Goal: Task Accomplishment & Management: Manage account settings

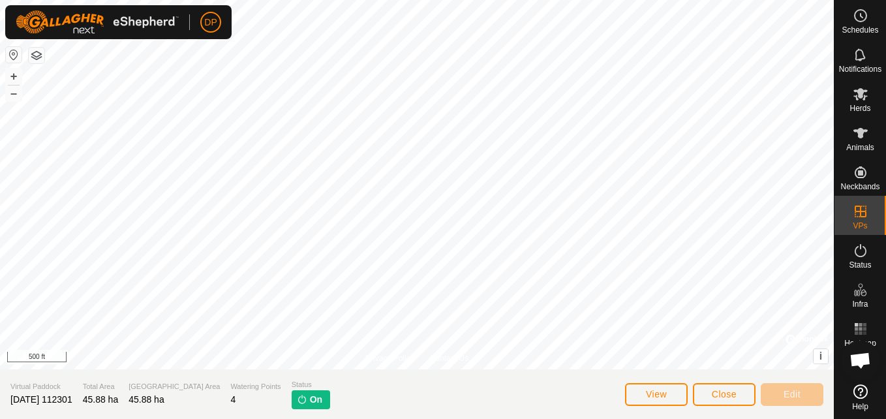
scroll to position [1358, 0]
click at [855, 95] on icon at bounding box center [861, 94] width 16 height 16
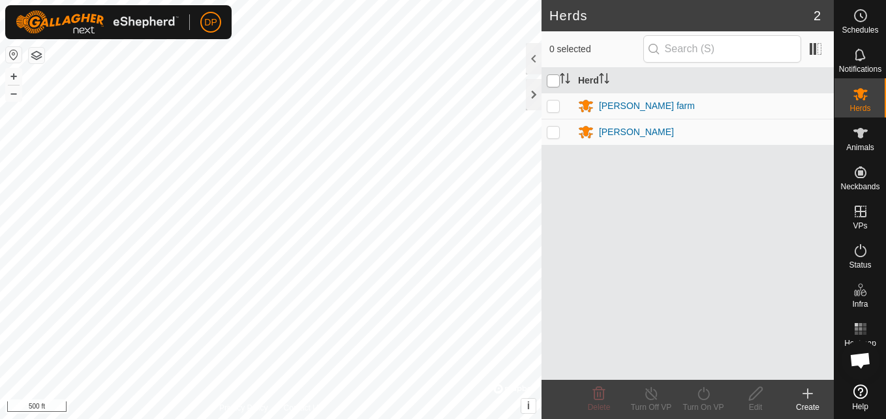
click at [555, 80] on input "checkbox" at bounding box center [553, 80] width 13 height 13
checkbox input "true"
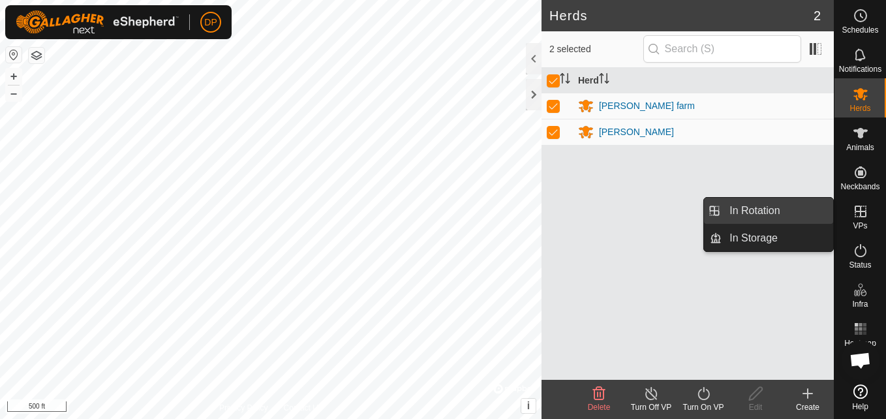
drag, startPoint x: 830, startPoint y: 209, endPoint x: 813, endPoint y: 209, distance: 17.0
click at [813, 209] on link "In Rotation" at bounding box center [778, 211] width 112 height 26
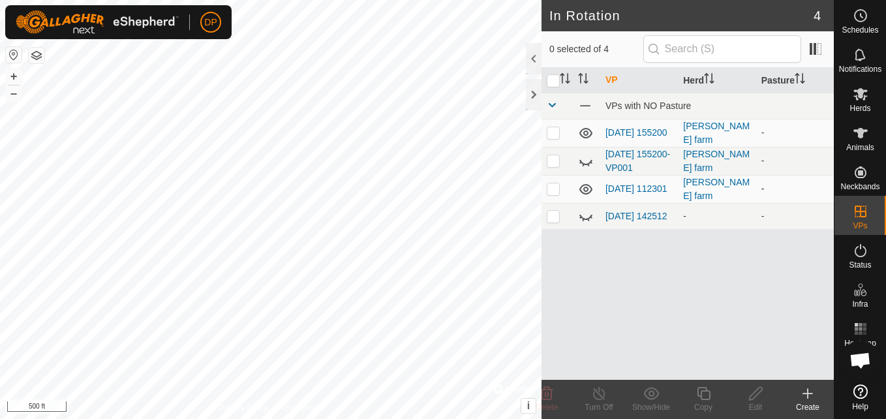
click at [553, 190] on p-checkbox at bounding box center [553, 188] width 13 height 10
checkbox input "false"
click at [553, 133] on p-checkbox at bounding box center [553, 132] width 13 height 10
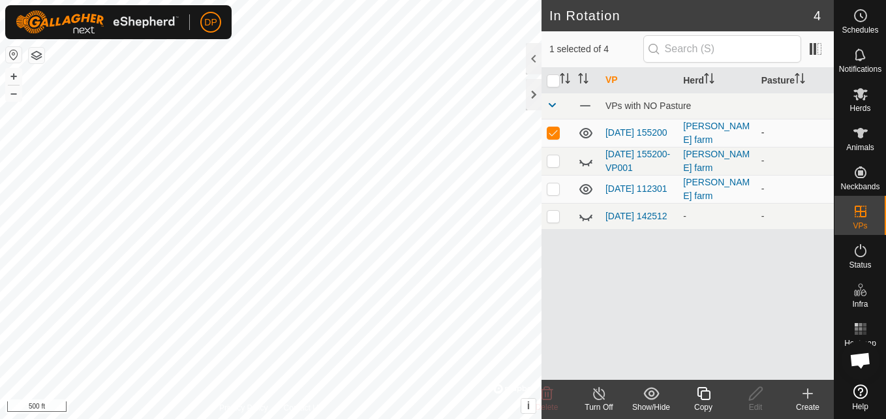
checkbox input "false"
click at [692, 191] on div "[PERSON_NAME] farm" at bounding box center [716, 188] width 67 height 27
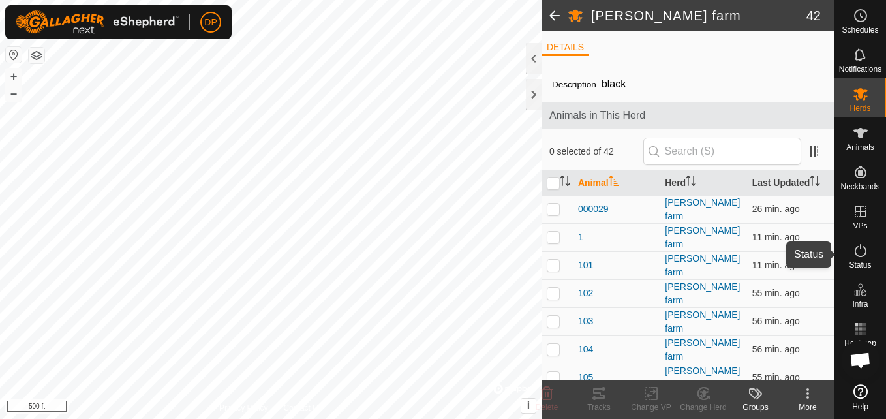
click at [857, 262] on span "Status" at bounding box center [860, 265] width 22 height 8
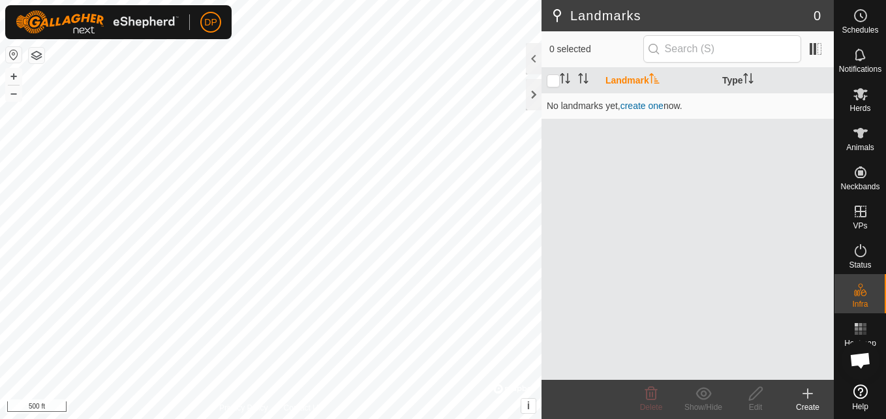
scroll to position [1358, 0]
click at [555, 78] on input "checkbox" at bounding box center [553, 80] width 13 height 13
checkbox input "true"
click at [863, 92] on icon at bounding box center [860, 94] width 14 height 12
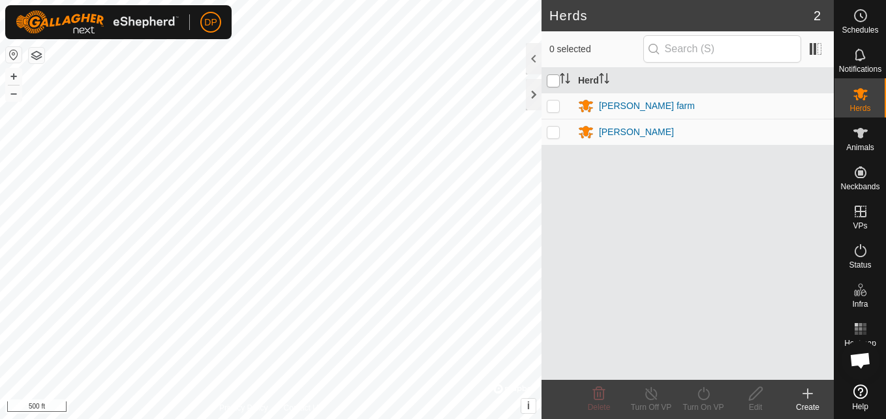
click at [556, 82] on input "checkbox" at bounding box center [553, 80] width 13 height 13
checkbox input "true"
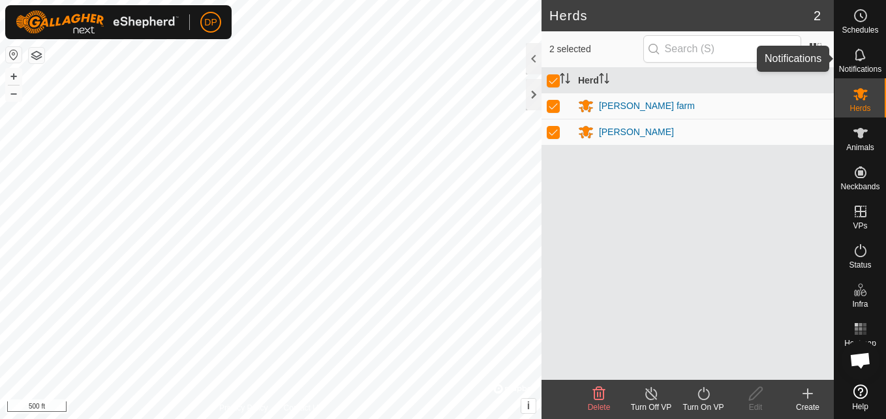
click at [858, 57] on icon at bounding box center [861, 55] width 16 height 16
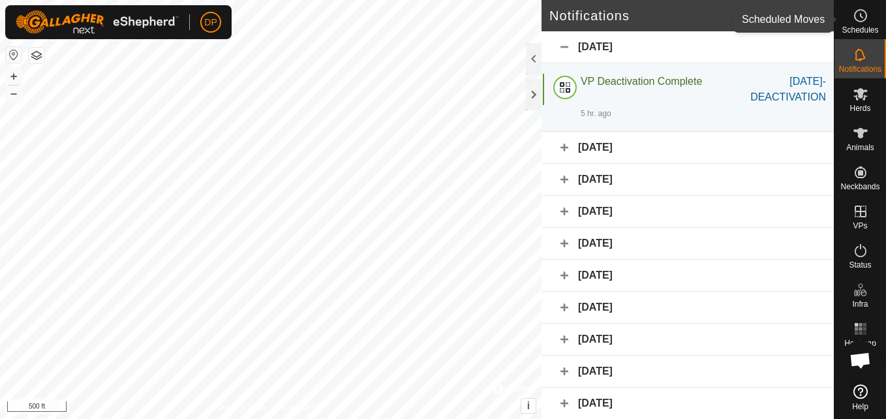
click at [853, 14] on icon at bounding box center [861, 16] width 16 height 16
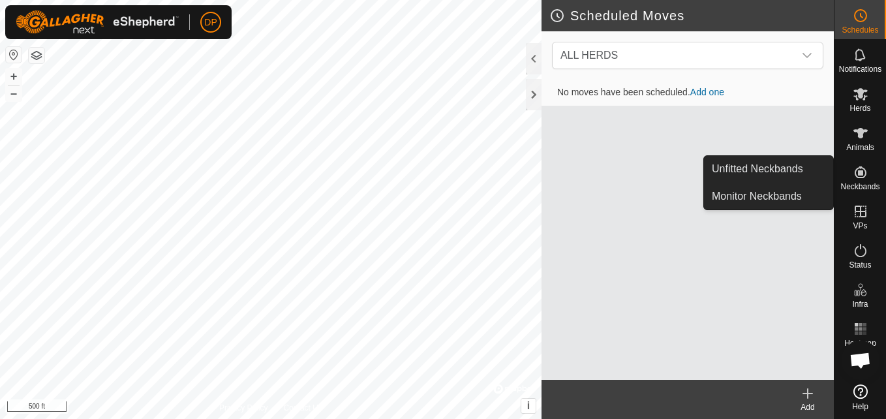
drag, startPoint x: 856, startPoint y: 158, endPoint x: 857, endPoint y: 166, distance: 8.6
click at [857, 166] on icon at bounding box center [861, 172] width 16 height 16
click at [823, 195] on link "Monitor Neckbands" at bounding box center [768, 196] width 129 height 26
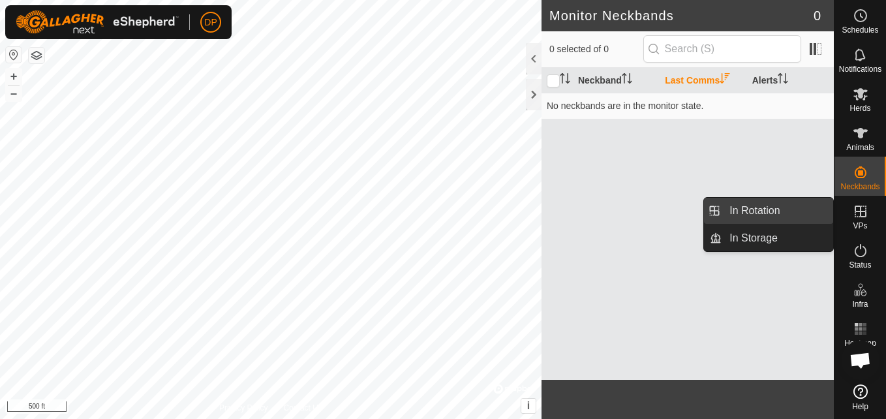
click at [798, 205] on link "In Rotation" at bounding box center [778, 211] width 112 height 26
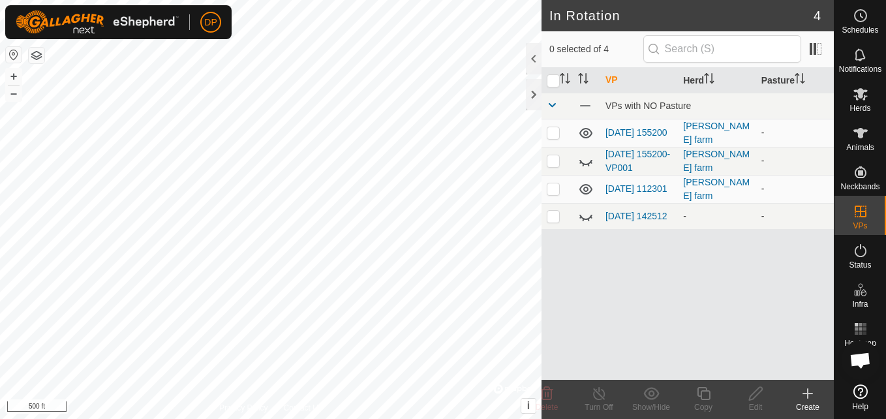
click at [585, 190] on icon at bounding box center [585, 189] width 13 height 10
click at [585, 190] on icon at bounding box center [586, 189] width 16 height 16
click at [551, 187] on p-checkbox at bounding box center [553, 188] width 13 height 10
checkbox input "true"
click at [588, 132] on icon at bounding box center [586, 133] width 16 height 16
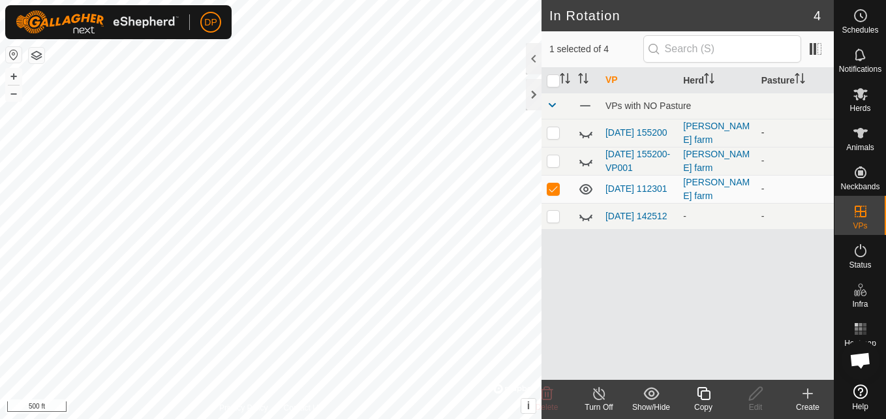
click at [549, 132] on p-checkbox at bounding box center [553, 132] width 13 height 10
checkbox input "true"
click at [598, 388] on icon at bounding box center [599, 393] width 12 height 13
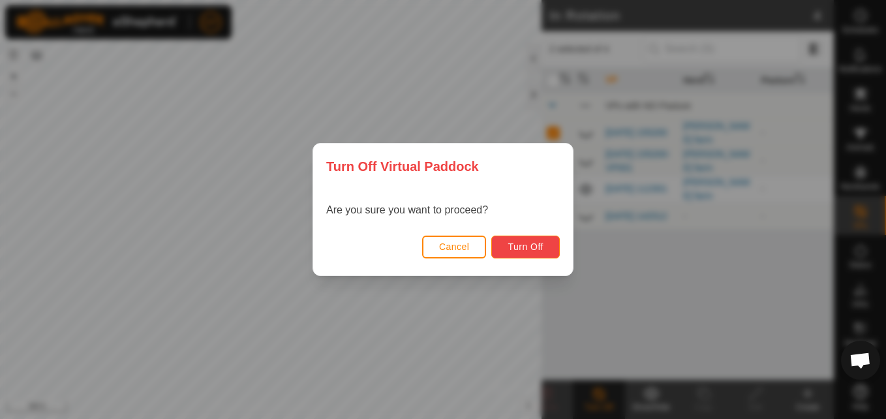
click at [529, 242] on span "Turn Off" at bounding box center [526, 246] width 36 height 10
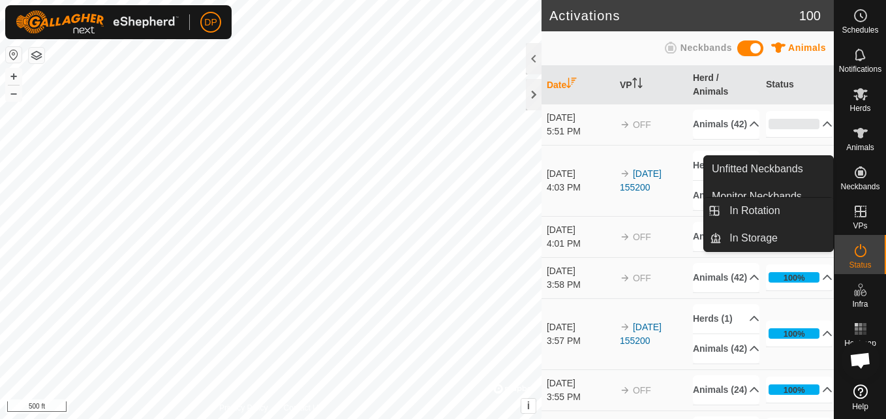
click at [855, 204] on icon at bounding box center [861, 212] width 16 height 16
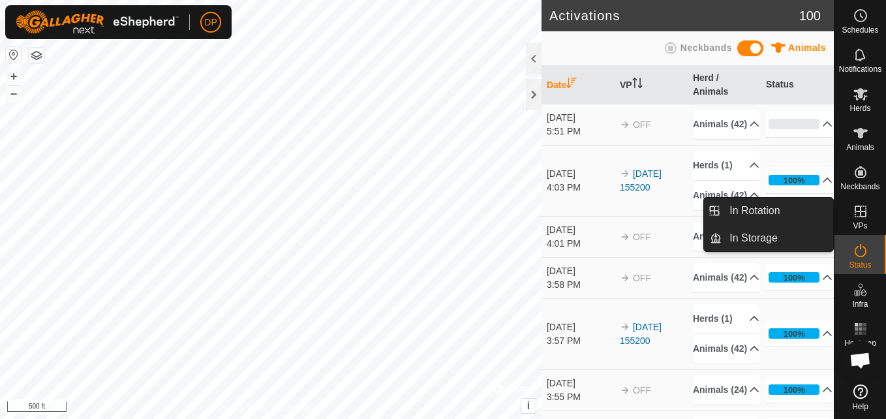
click at [816, 206] on link "In Rotation" at bounding box center [778, 211] width 112 height 26
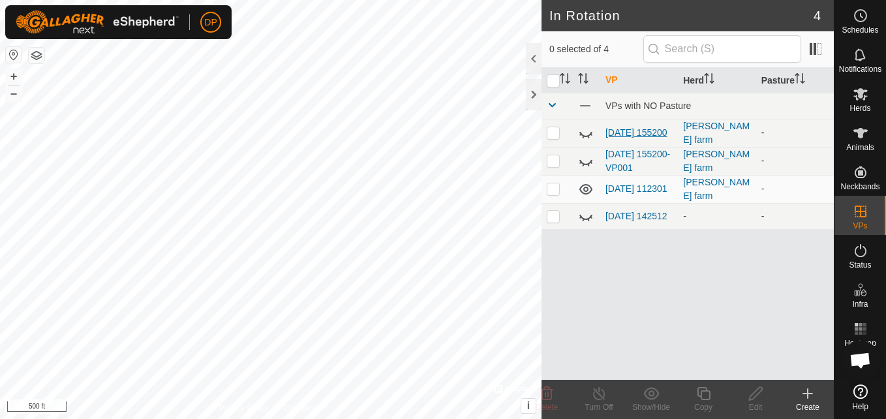
click at [609, 127] on link "[DATE] 155200" at bounding box center [636, 132] width 62 height 10
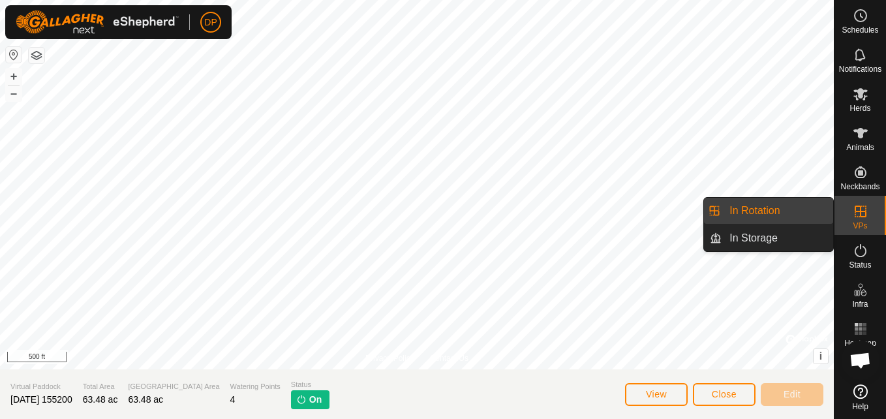
click at [810, 206] on link "In Rotation" at bounding box center [778, 211] width 112 height 26
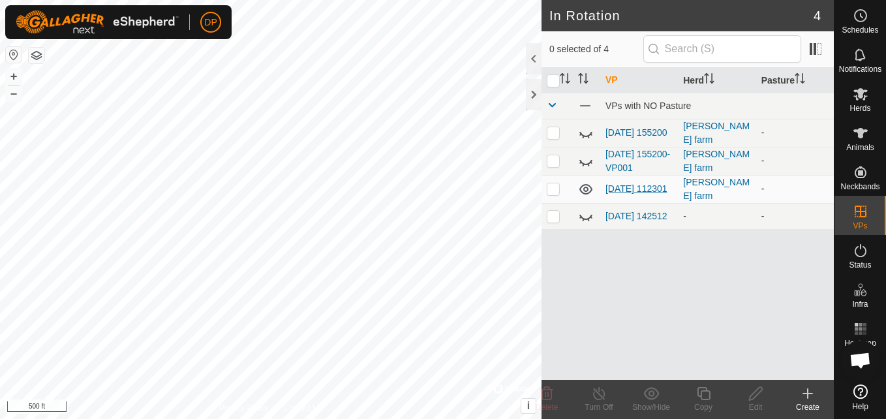
click at [639, 183] on link "[DATE] 112301" at bounding box center [636, 188] width 62 height 10
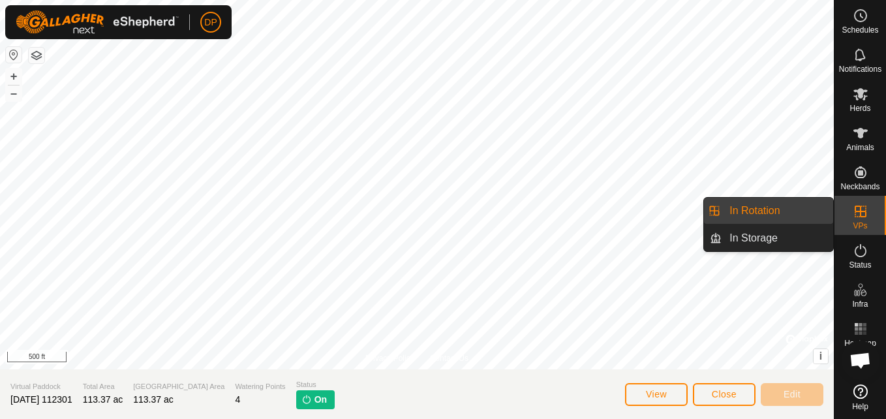
click at [810, 207] on link "In Rotation" at bounding box center [778, 211] width 112 height 26
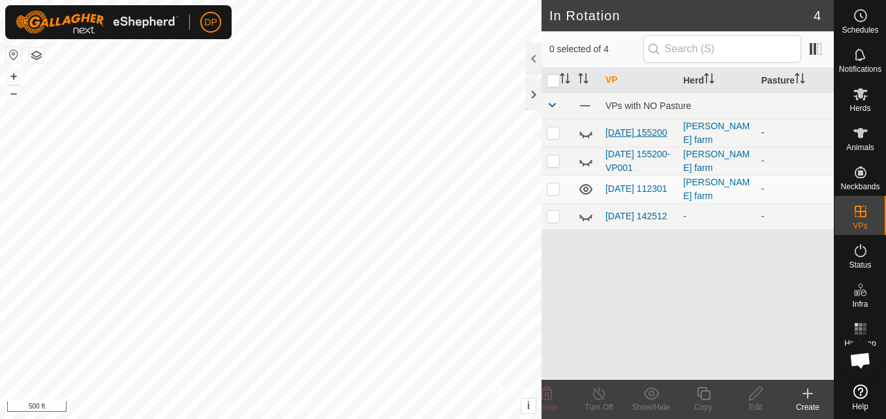
click at [630, 127] on link "2025-08-31 155200" at bounding box center [636, 132] width 62 height 10
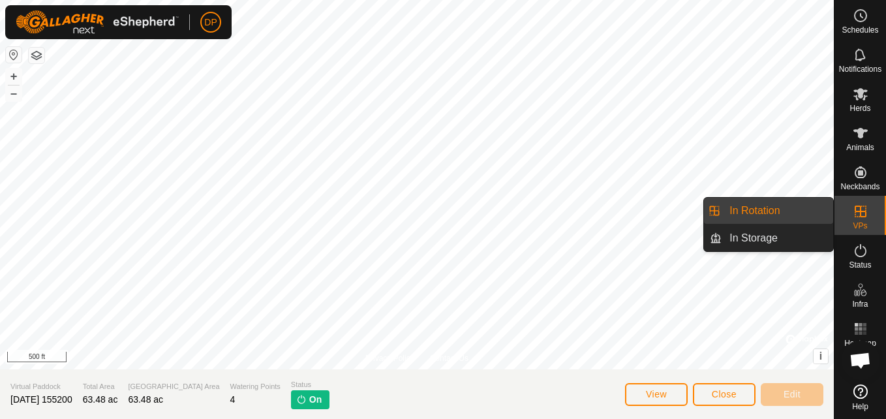
click at [810, 211] on link "In Rotation" at bounding box center [778, 211] width 112 height 26
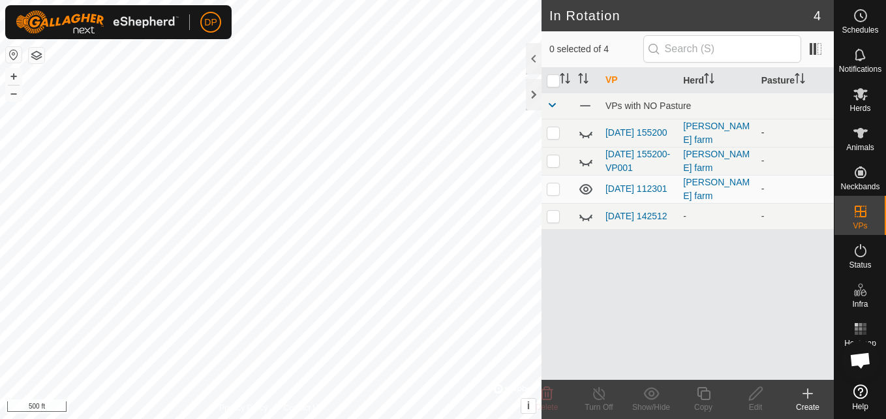
click at [549, 134] on p-checkbox at bounding box center [553, 132] width 13 height 10
checkbox input "true"
click at [599, 391] on icon at bounding box center [599, 393] width 12 height 13
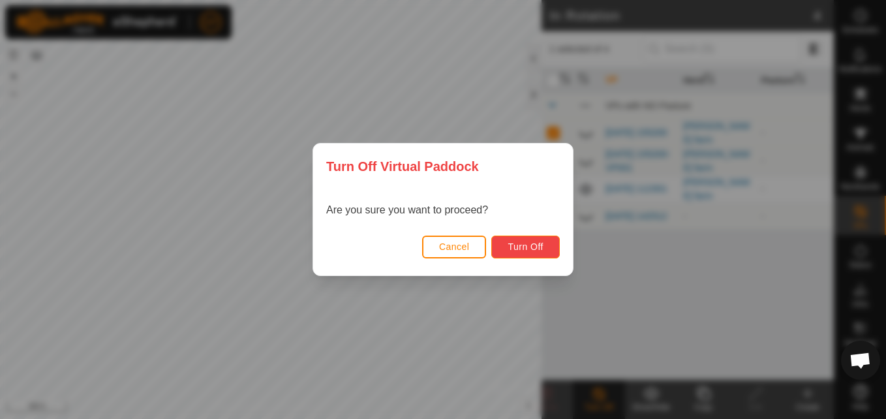
click at [525, 245] on span "Turn Off" at bounding box center [526, 246] width 36 height 10
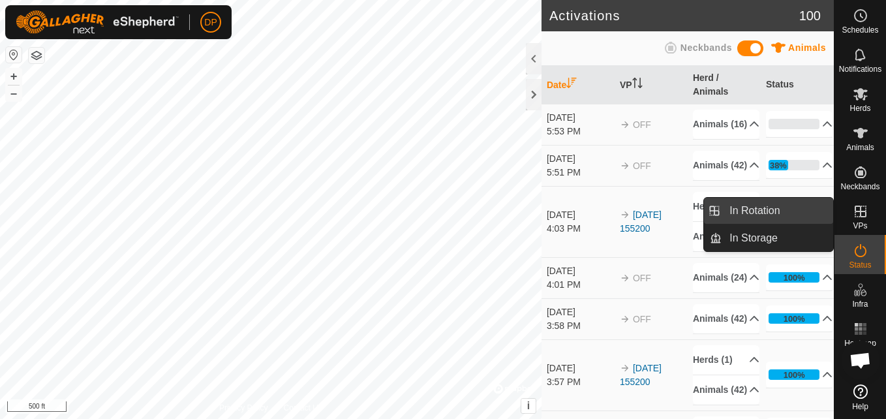
click at [802, 209] on link "In Rotation" at bounding box center [778, 211] width 112 height 26
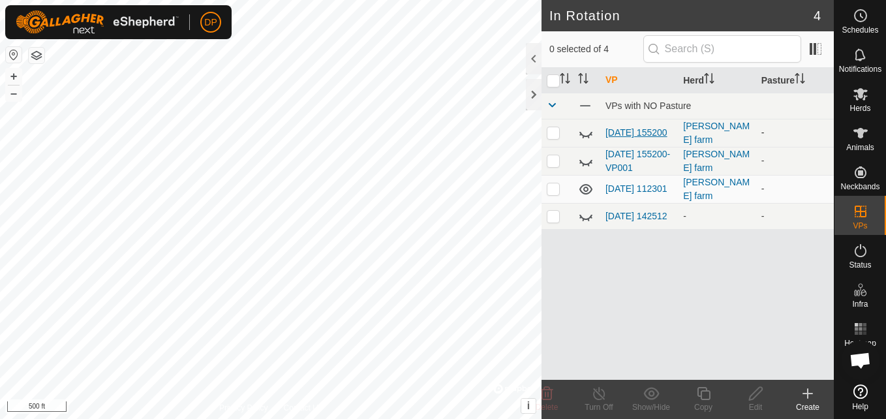
click at [617, 127] on link "2025-08-31 155200" at bounding box center [636, 132] width 62 height 10
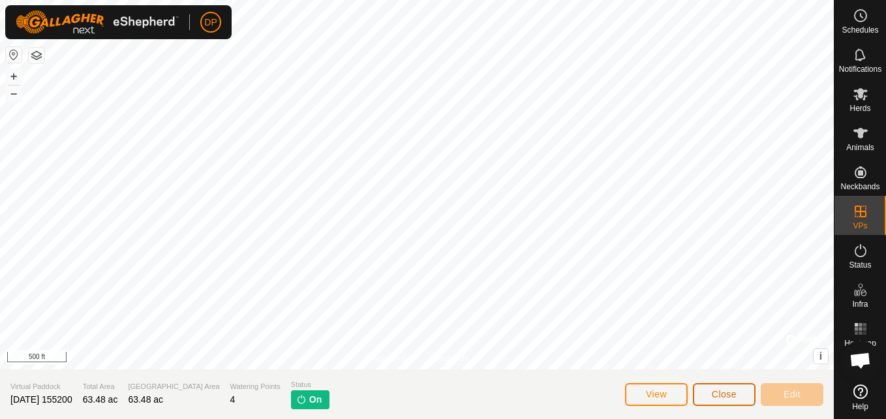
click at [720, 396] on span "Close" at bounding box center [724, 394] width 25 height 10
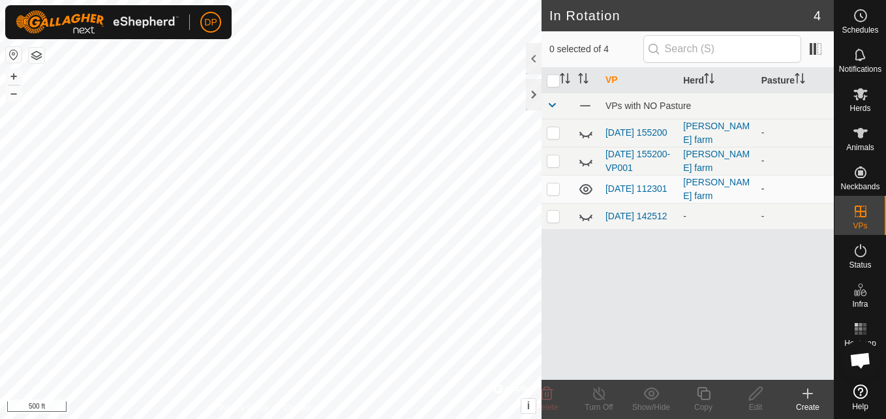
click at [553, 188] on p-checkbox at bounding box center [553, 188] width 13 height 10
checkbox input "true"
click at [617, 183] on link "[DATE] 112301" at bounding box center [636, 188] width 62 height 10
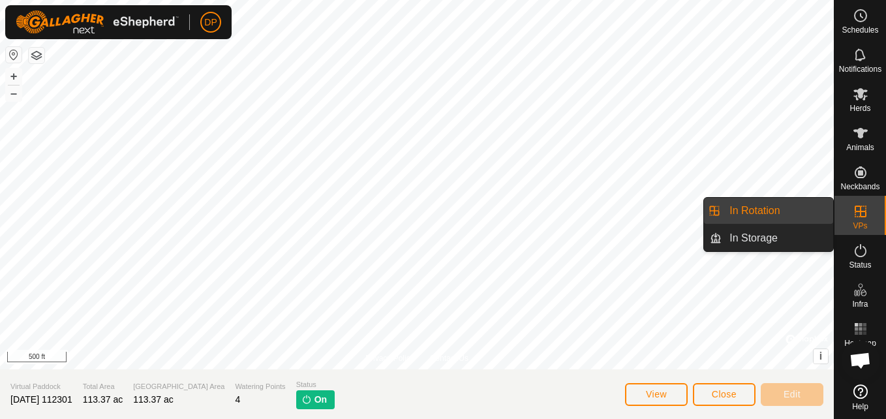
click at [779, 205] on link "In Rotation" at bounding box center [778, 211] width 112 height 26
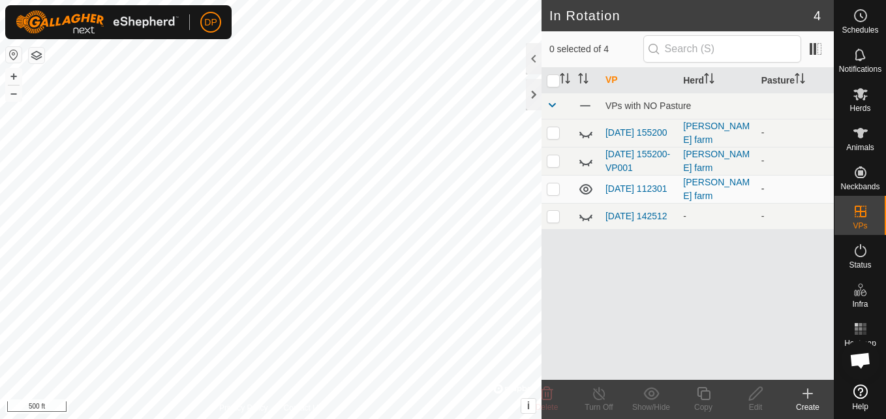
click at [549, 192] on p-checkbox at bounding box center [553, 188] width 13 height 10
checkbox input "true"
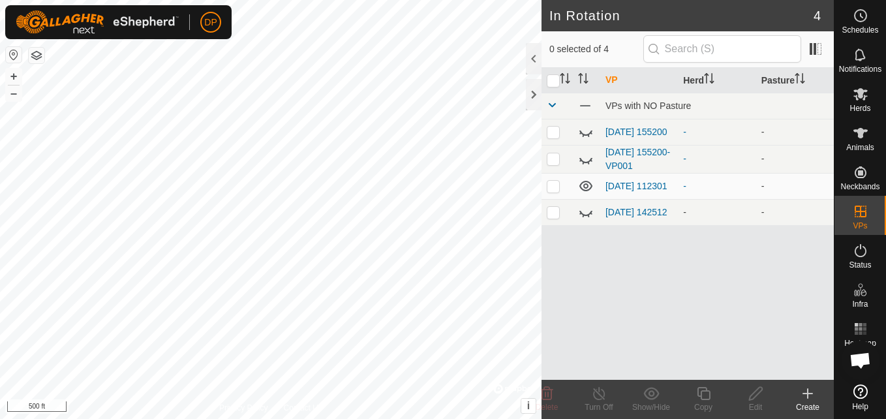
scroll to position [1358, 0]
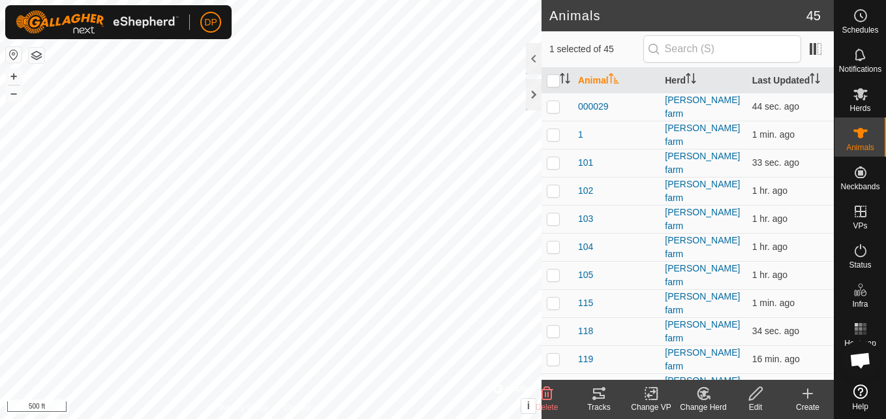
click at [596, 395] on icon at bounding box center [599, 394] width 16 height 16
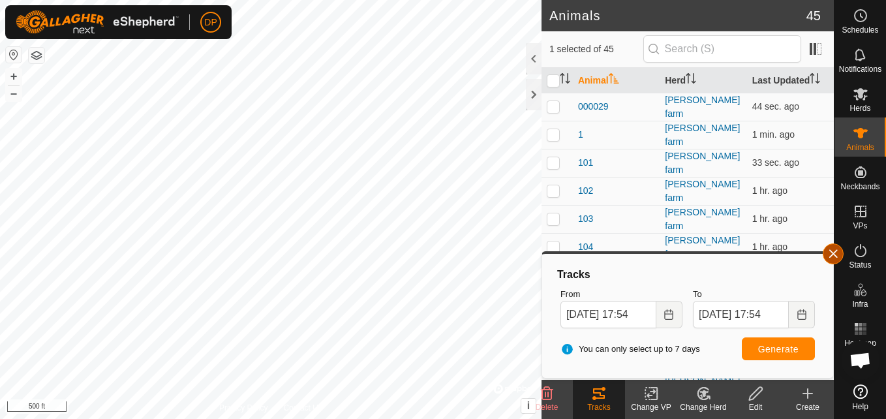
click at [829, 254] on button "button" at bounding box center [833, 253] width 21 height 21
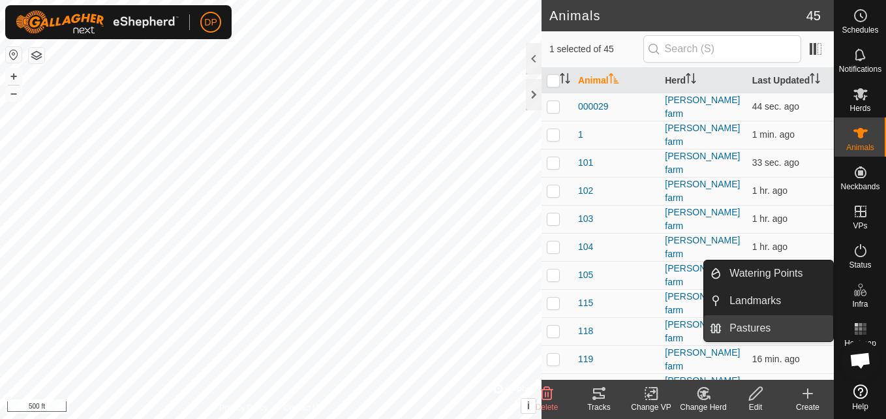
click at [801, 331] on link "Pastures" at bounding box center [778, 328] width 112 height 26
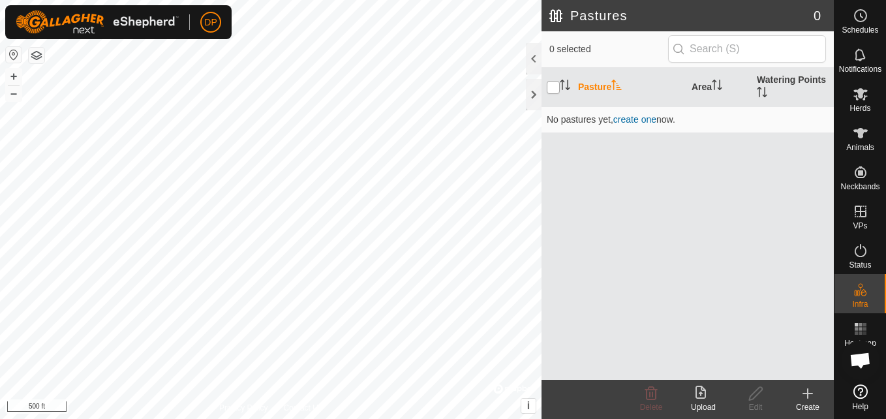
click at [556, 85] on input "checkbox" at bounding box center [553, 87] width 13 height 13
checkbox input "true"
click at [37, 418] on html "DP Schedules Notifications Herds Animals Neckbands VPs Status Infra Heatmap Hel…" at bounding box center [443, 209] width 886 height 419
